Goal: Task Accomplishment & Management: Use online tool/utility

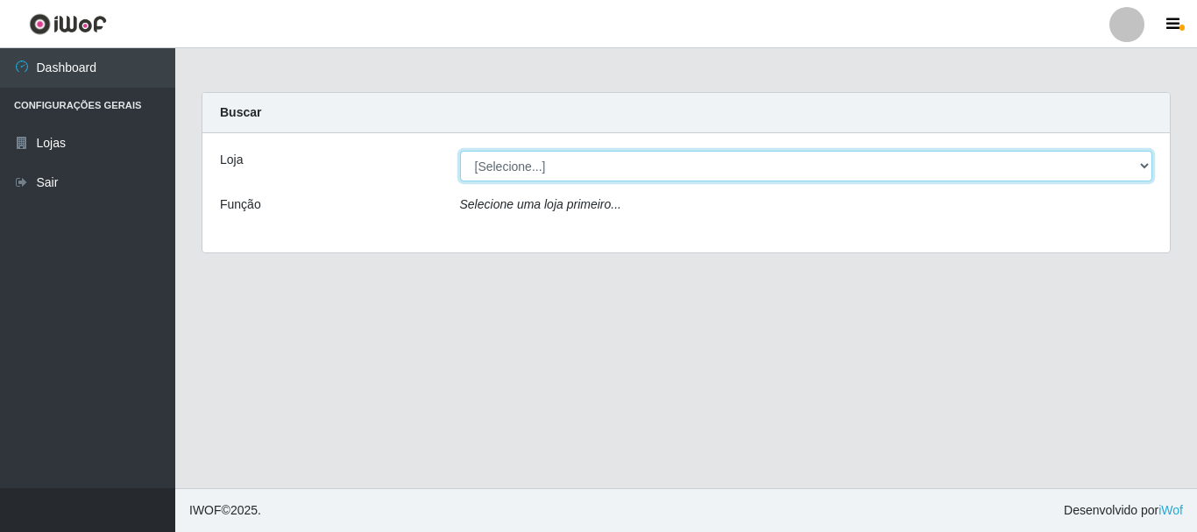
click at [1146, 164] on select "[Selecione...] Super Vilton" at bounding box center [806, 166] width 693 height 31
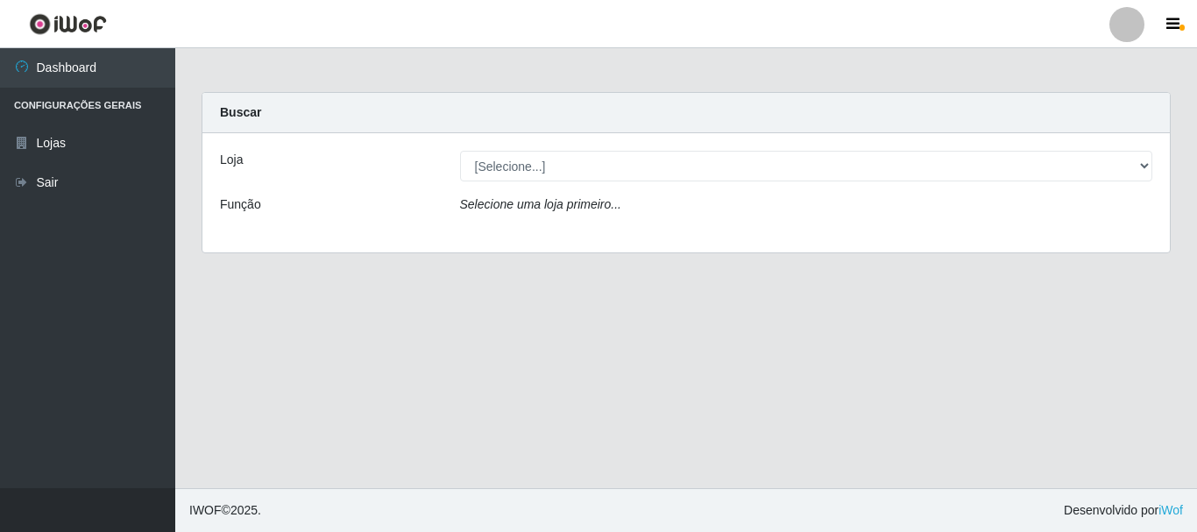
click at [1137, 231] on div "Loja [Selecione...] Super Vilton Função Selecione uma loja primeiro..." at bounding box center [686, 192] width 968 height 119
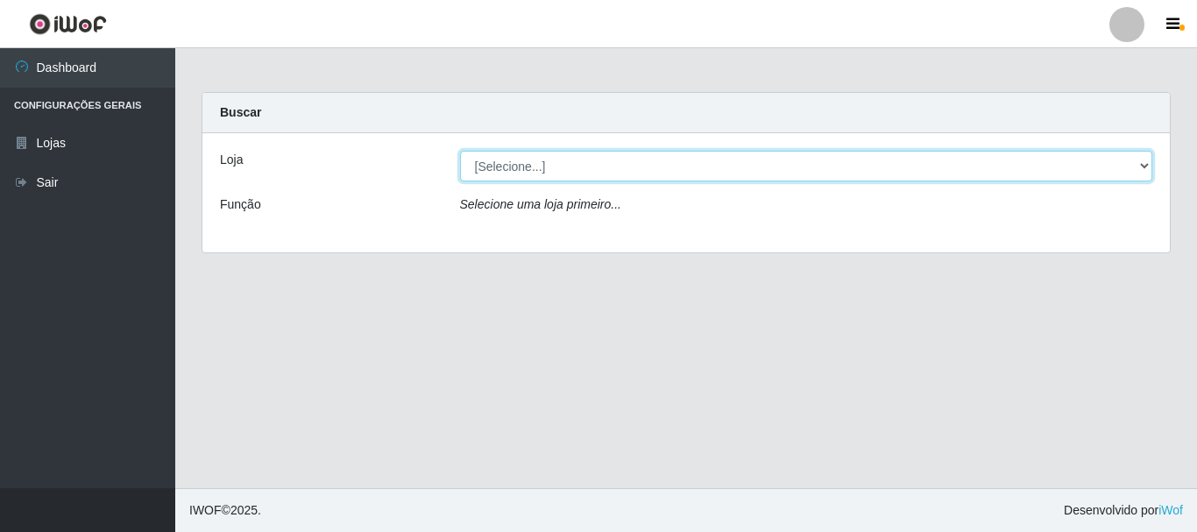
click at [1148, 168] on select "[Selecione...] Super Vilton" at bounding box center [806, 166] width 693 height 31
select select "379"
click at [460, 151] on select "[Selecione...] Super Vilton" at bounding box center [806, 166] width 693 height 31
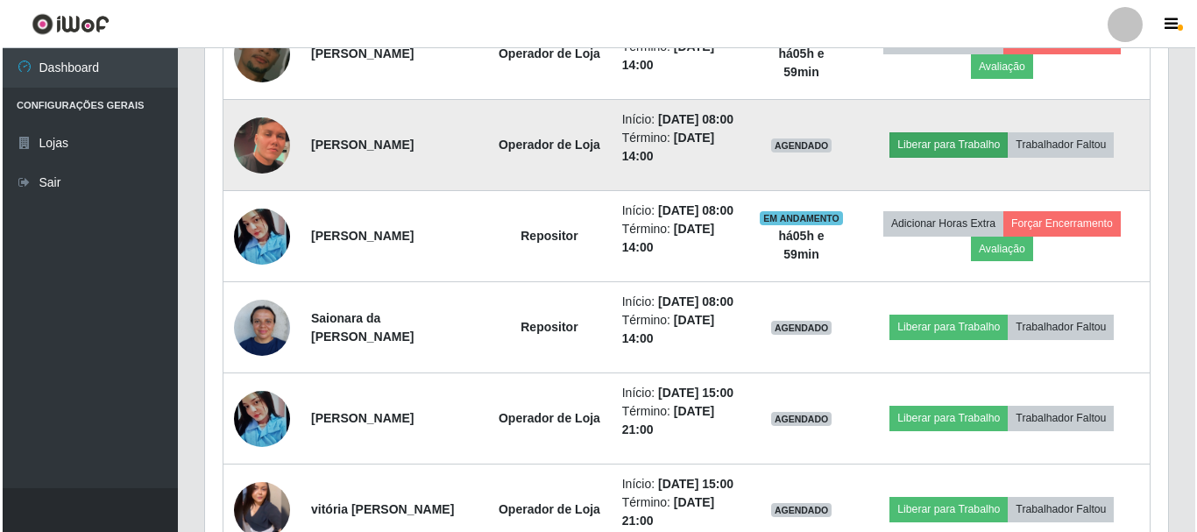
scroll to position [789, 0]
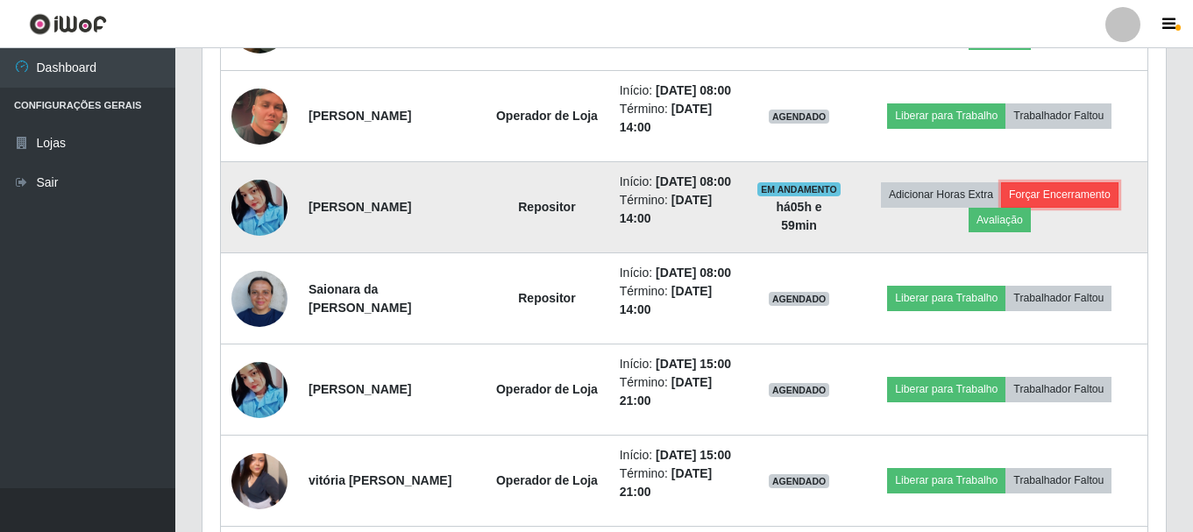
click at [1087, 207] on button "Forçar Encerramento" at bounding box center [1059, 194] width 117 height 25
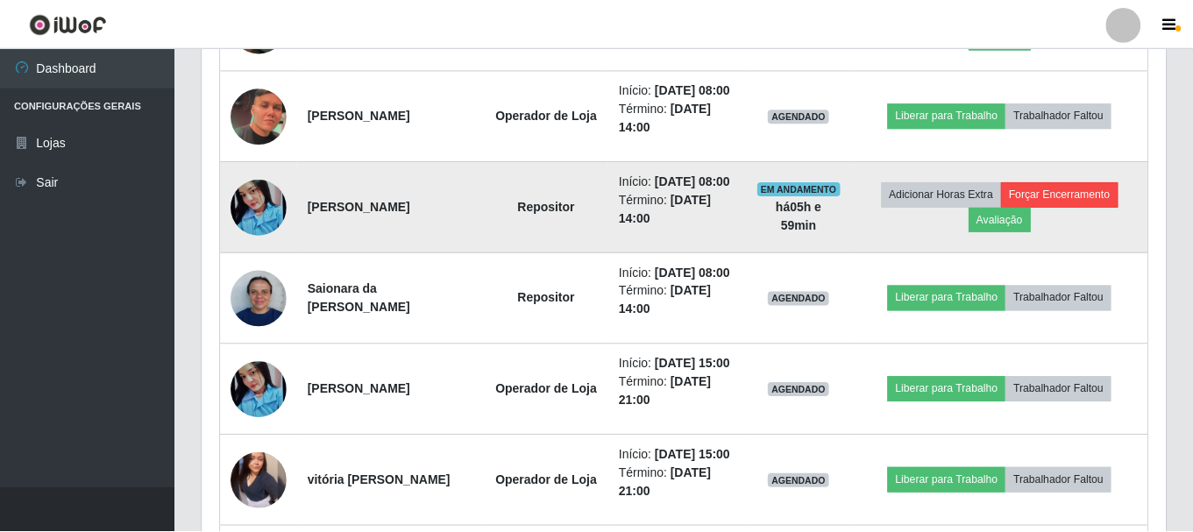
scroll to position [364, 955]
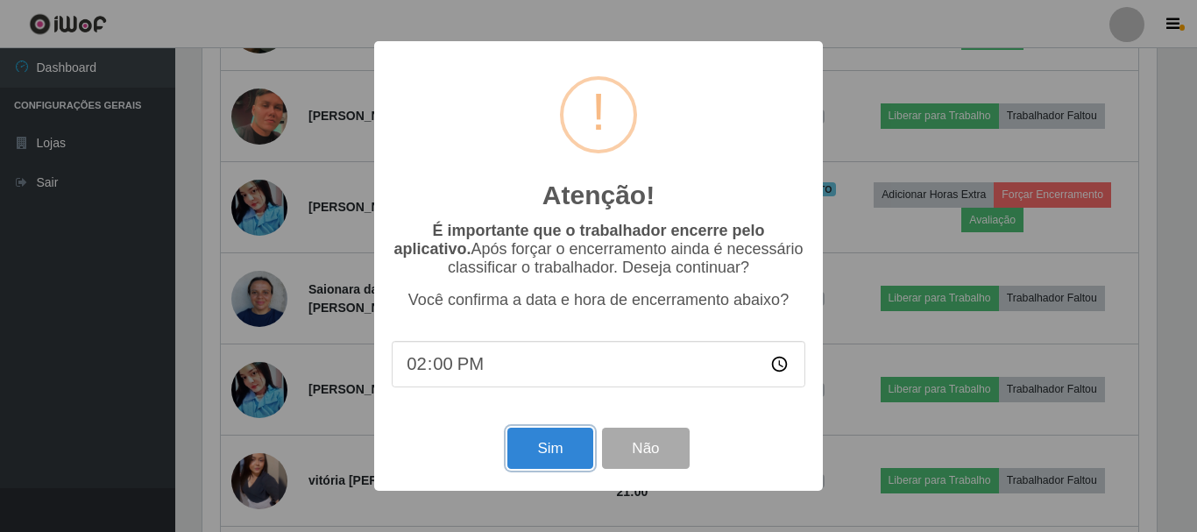
click at [541, 441] on button "Sim" at bounding box center [550, 448] width 85 height 41
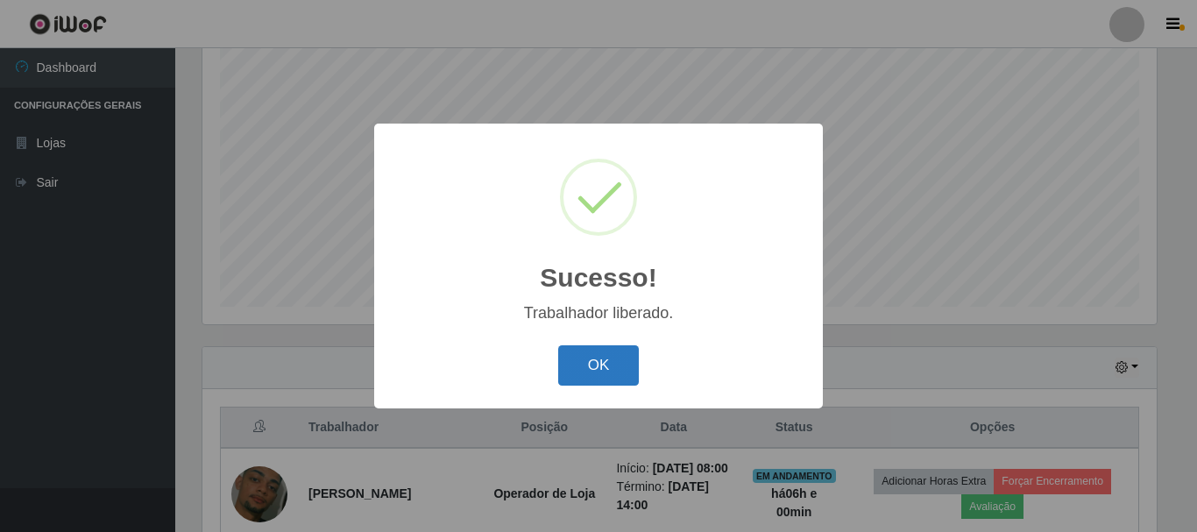
click at [593, 368] on button "OK" at bounding box center [599, 365] width 82 height 41
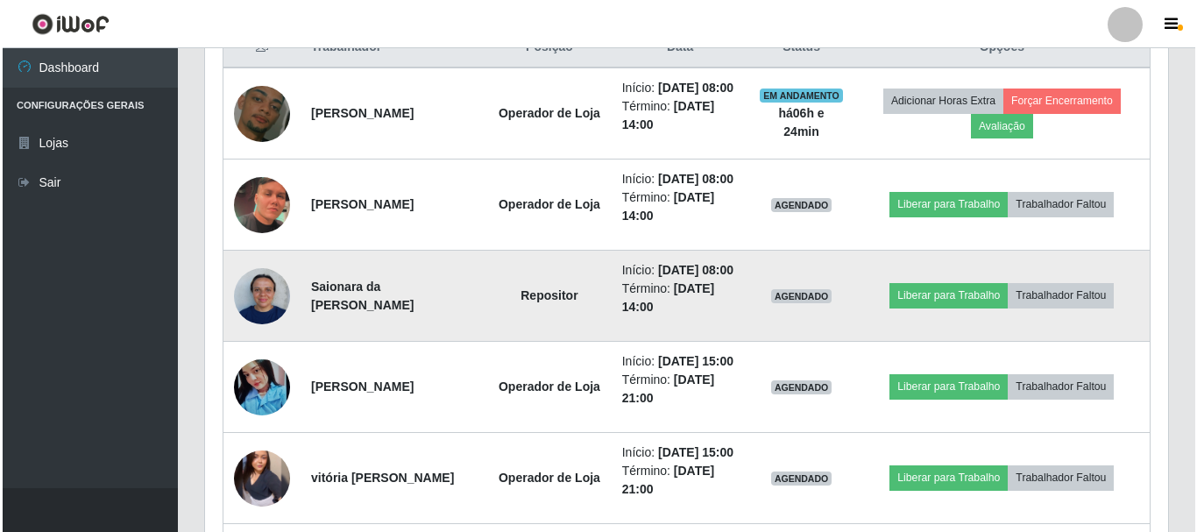
scroll to position [671, 0]
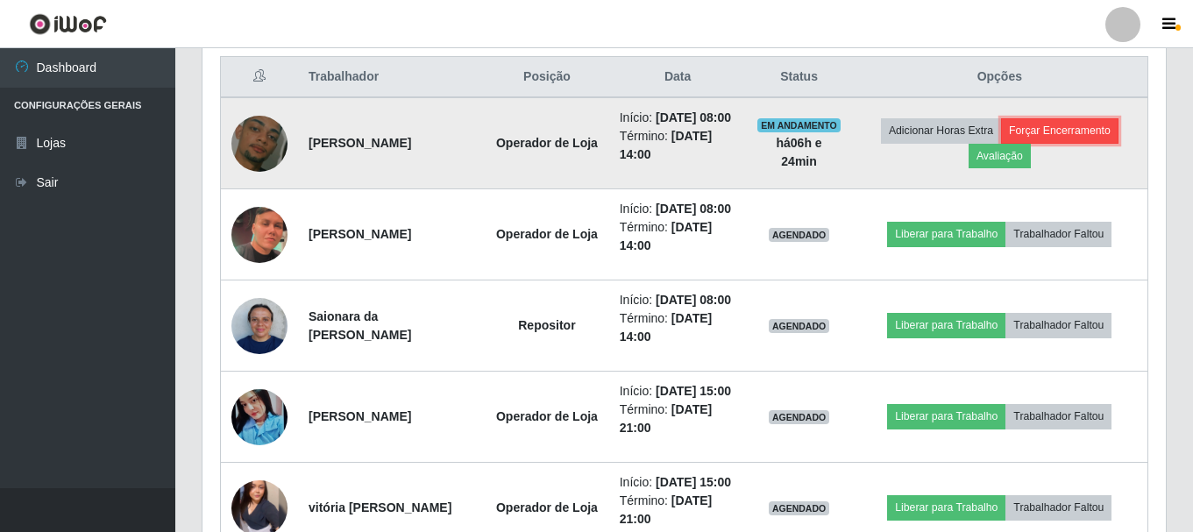
click at [1033, 136] on button "Forçar Encerramento" at bounding box center [1059, 130] width 117 height 25
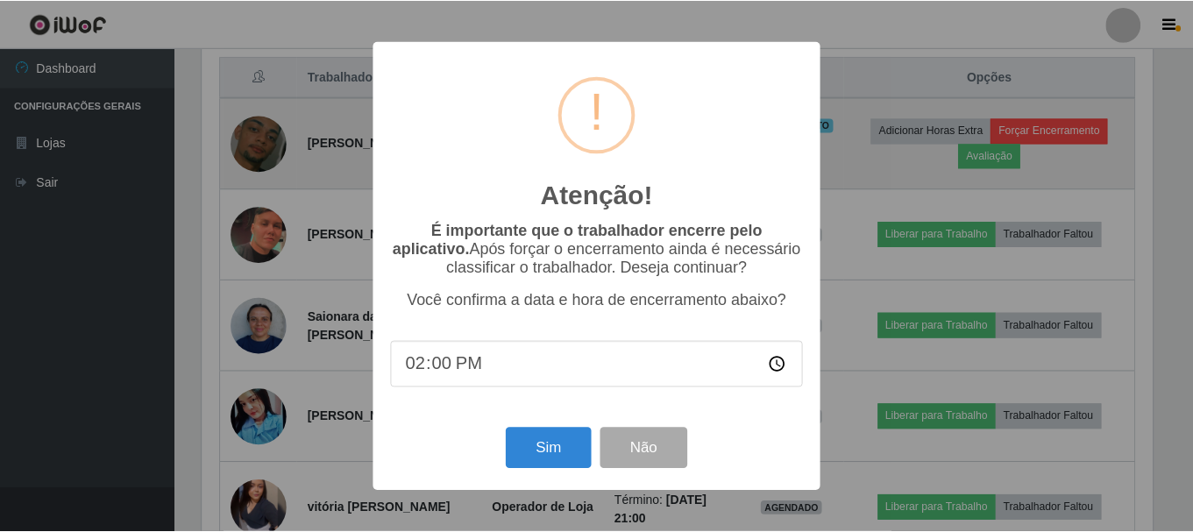
scroll to position [364, 955]
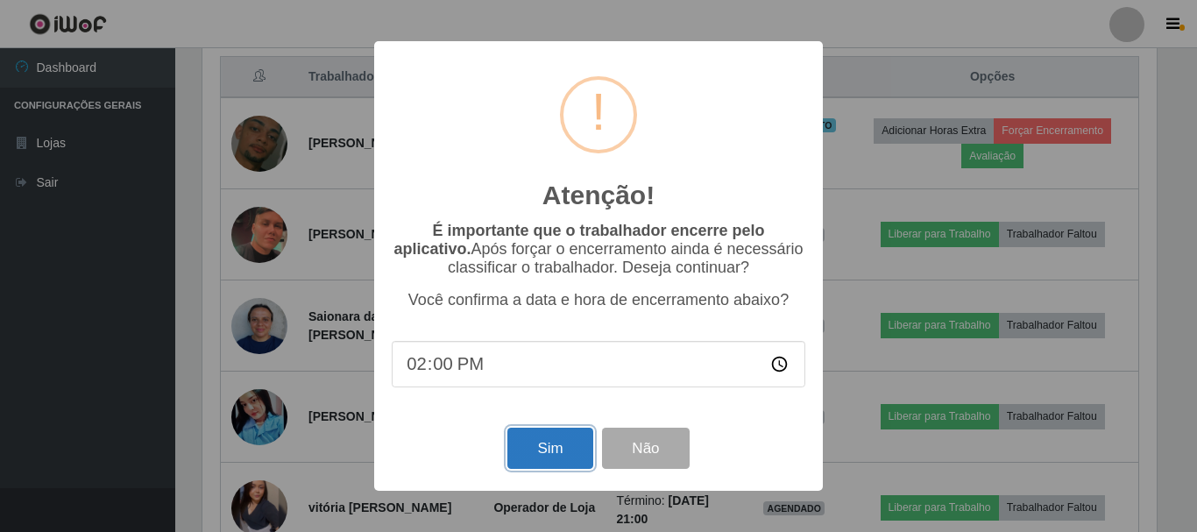
click at [575, 440] on button "Sim" at bounding box center [550, 448] width 85 height 41
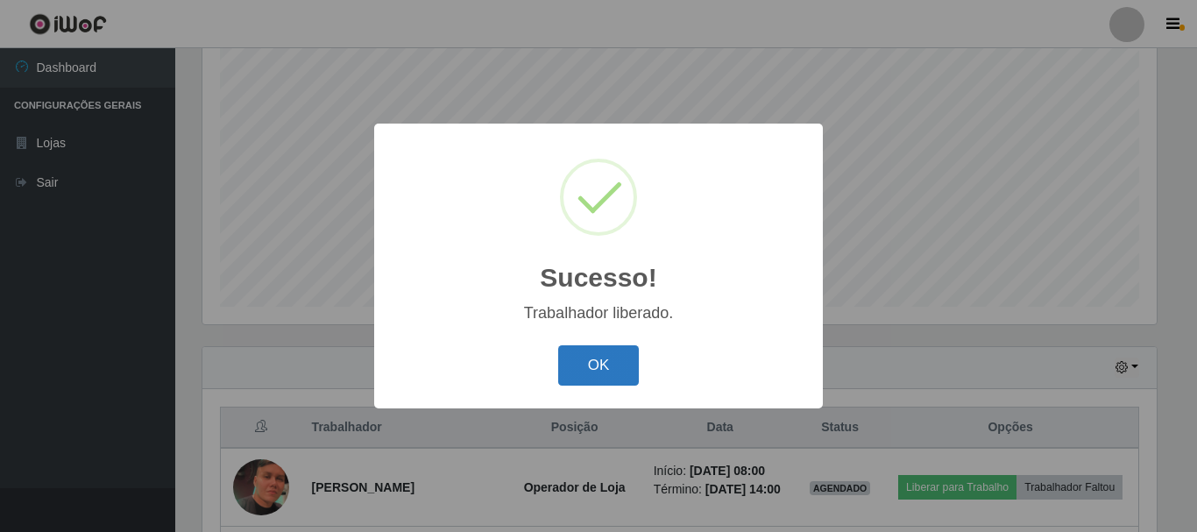
click at [591, 352] on button "OK" at bounding box center [599, 365] width 82 height 41
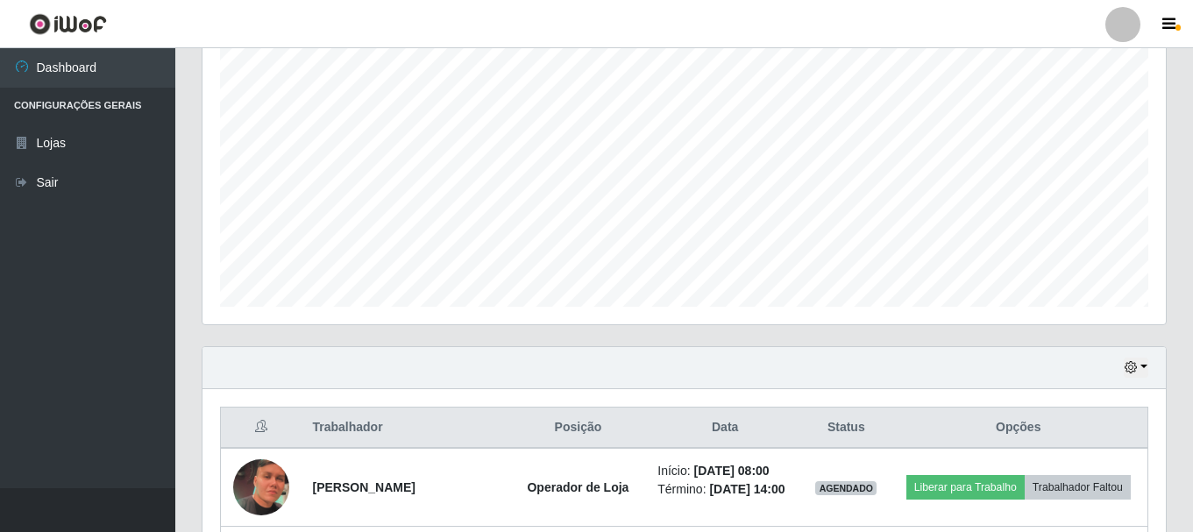
scroll to position [364, 963]
